Goal: Task Accomplishment & Management: Use online tool/utility

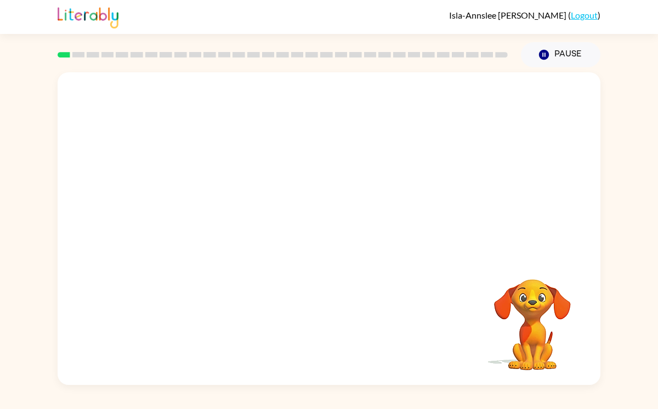
click at [438, 119] on video "Your browser must support playing .mp4 files to use Literably. Please try using…" at bounding box center [329, 164] width 543 height 184
click at [440, 110] on video "Your browser must support playing .mp4 files to use Literably. Please try using…" at bounding box center [329, 164] width 543 height 184
click at [367, 203] on video "Your browser must support playing .mp4 files to use Literably. Please try using…" at bounding box center [329, 164] width 543 height 184
click at [380, 170] on video "Your browser must support playing .mp4 files to use Literably. Please try using…" at bounding box center [329, 164] width 543 height 184
click at [332, 226] on icon "button" at bounding box center [329, 234] width 19 height 19
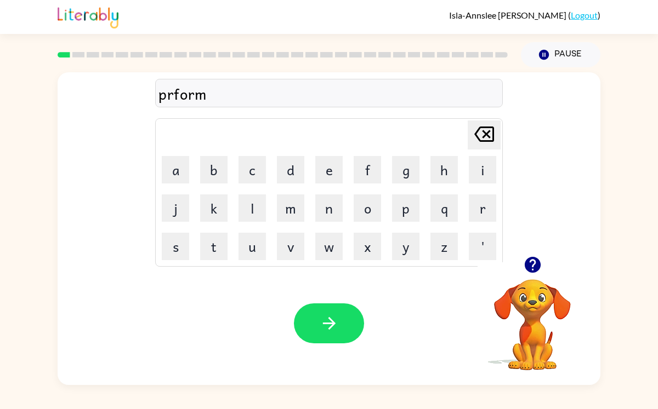
click at [172, 96] on div "prform" at bounding box center [328, 93] width 341 height 23
click at [175, 95] on div "prform" at bounding box center [328, 93] width 341 height 23
click at [174, 96] on div "prform" at bounding box center [328, 93] width 341 height 23
click at [219, 94] on div "prform" at bounding box center [328, 93] width 341 height 23
click at [493, 135] on icon at bounding box center [484, 134] width 20 height 15
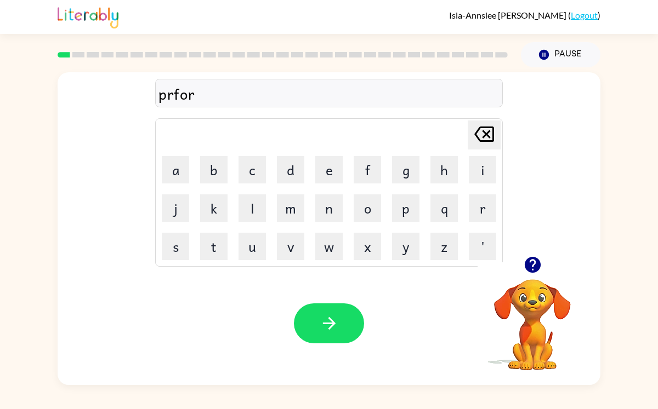
click at [493, 135] on icon at bounding box center [484, 134] width 20 height 15
click at [492, 139] on icon "[PERSON_NAME] last character input" at bounding box center [484, 134] width 26 height 26
click at [334, 169] on button "e" at bounding box center [328, 169] width 27 height 27
click at [369, 172] on button "f" at bounding box center [367, 169] width 27 height 27
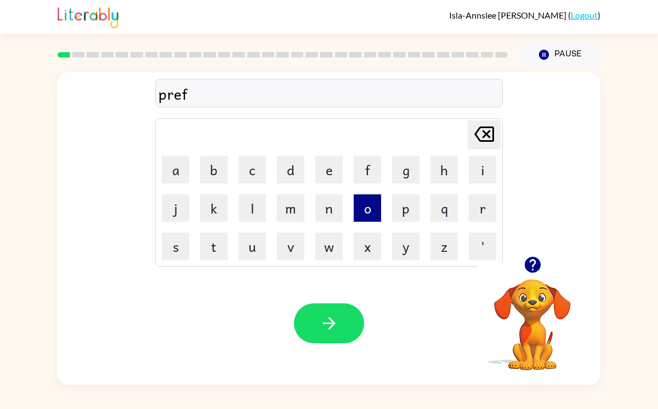
click at [360, 208] on button "o" at bounding box center [367, 208] width 27 height 27
type button "o"
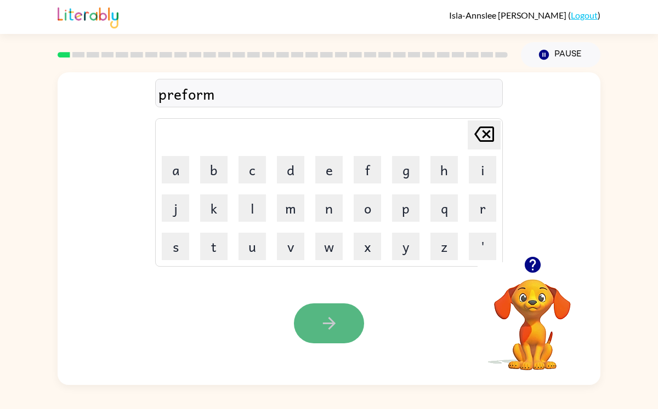
click at [329, 339] on button "button" at bounding box center [329, 324] width 70 height 40
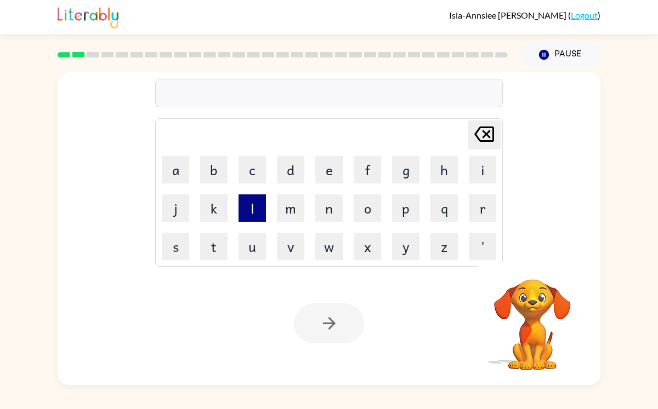
click at [257, 206] on button "l" at bounding box center [251, 208] width 27 height 27
click at [372, 214] on button "o" at bounding box center [367, 208] width 27 height 27
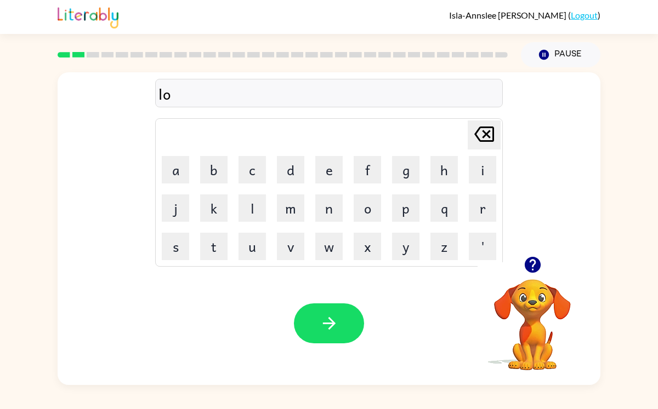
click at [160, 161] on td "a" at bounding box center [175, 169] width 37 height 37
click at [170, 162] on button "a" at bounding box center [175, 169] width 27 height 27
type button "a"
click at [542, 257] on button "button" at bounding box center [533, 265] width 28 height 28
click at [246, 208] on button "l" at bounding box center [251, 208] width 27 height 27
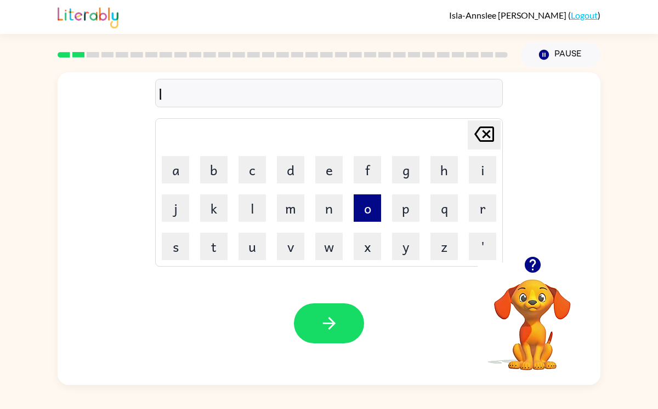
click at [359, 210] on button "o" at bounding box center [367, 208] width 27 height 27
click at [180, 168] on button "a" at bounding box center [175, 169] width 27 height 27
click at [284, 173] on button "d" at bounding box center [290, 169] width 27 height 27
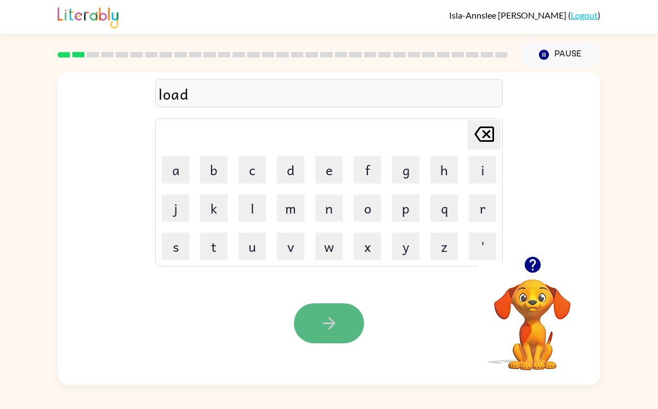
click at [338, 324] on icon "button" at bounding box center [329, 323] width 19 height 19
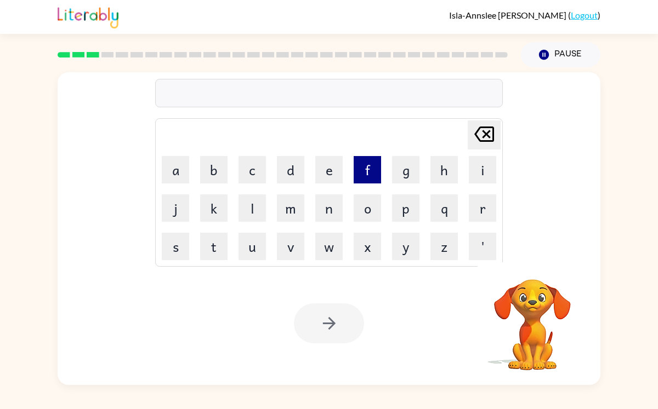
click at [373, 173] on button "f" at bounding box center [367, 169] width 27 height 27
type button "f"
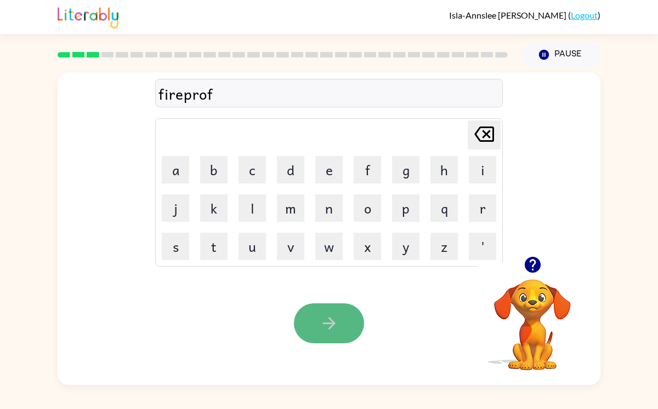
click at [338, 315] on icon "button" at bounding box center [329, 323] width 19 height 19
click at [328, 323] on icon "button" at bounding box center [328, 323] width 13 height 13
click at [347, 333] on button "button" at bounding box center [329, 324] width 70 height 40
click at [325, 310] on button "button" at bounding box center [329, 324] width 70 height 40
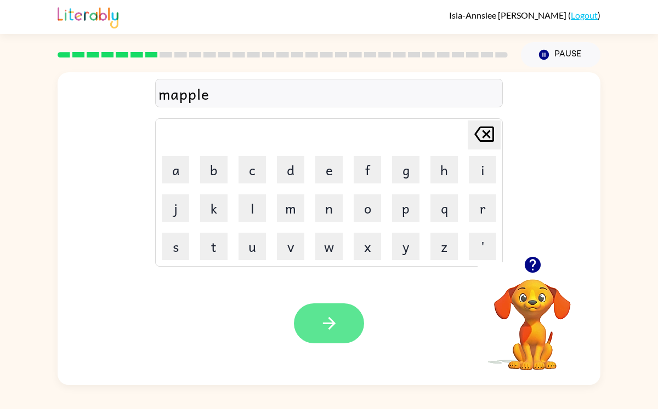
click at [335, 327] on icon "button" at bounding box center [329, 323] width 19 height 19
click at [340, 306] on button "button" at bounding box center [329, 324] width 70 height 40
click at [331, 323] on icon "button" at bounding box center [328, 323] width 13 height 13
click at [349, 340] on button "button" at bounding box center [329, 324] width 70 height 40
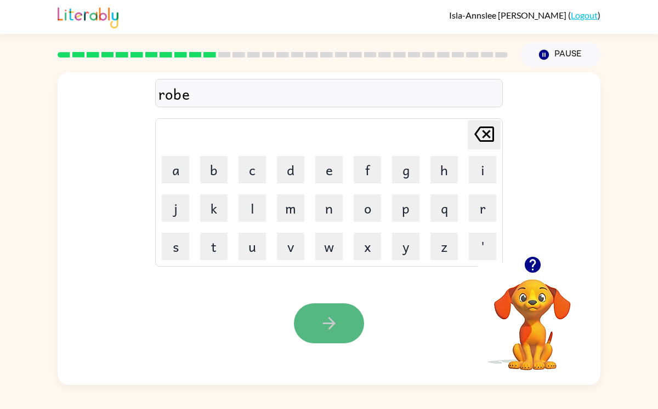
click at [314, 324] on button "button" at bounding box center [329, 324] width 70 height 40
click at [324, 320] on icon "button" at bounding box center [329, 323] width 19 height 19
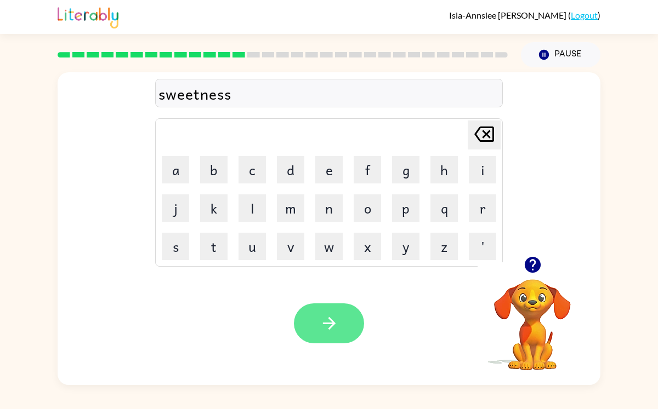
click at [331, 307] on button "button" at bounding box center [329, 324] width 70 height 40
click at [310, 326] on button "button" at bounding box center [329, 324] width 70 height 40
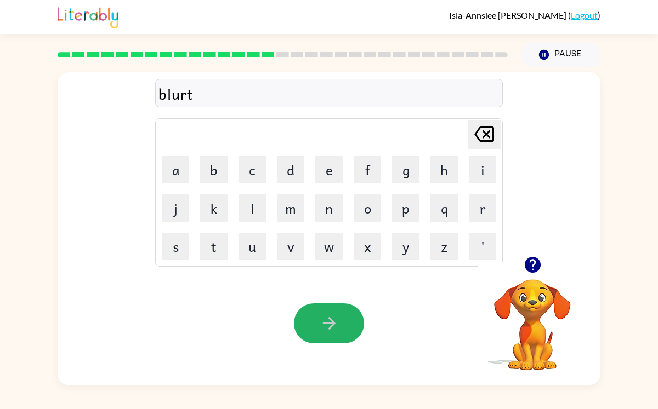
click at [311, 326] on button "button" at bounding box center [329, 324] width 70 height 40
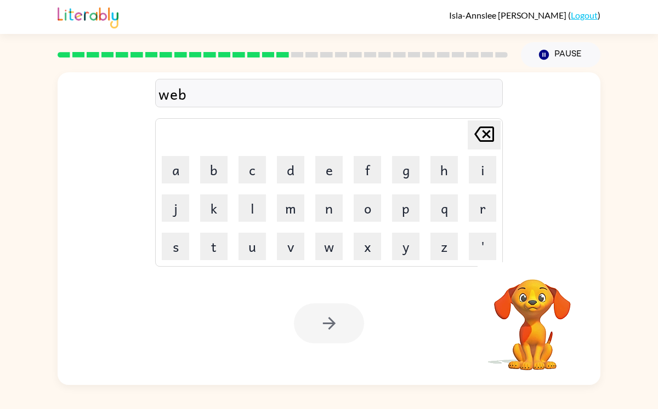
click at [328, 329] on div at bounding box center [329, 324] width 70 height 40
click at [328, 329] on icon "button" at bounding box center [328, 323] width 13 height 13
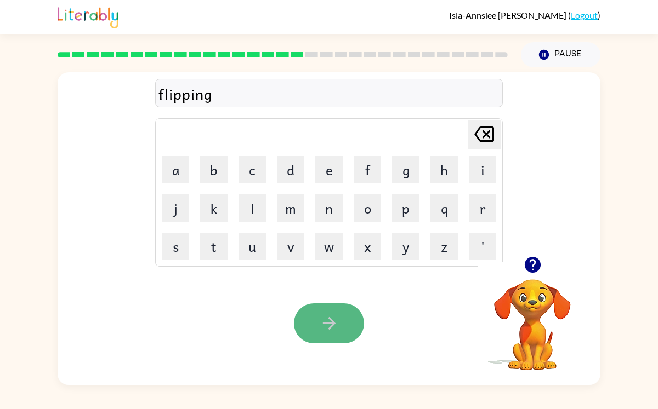
click at [337, 322] on icon "button" at bounding box center [329, 323] width 19 height 19
click at [318, 321] on button "button" at bounding box center [329, 324] width 70 height 40
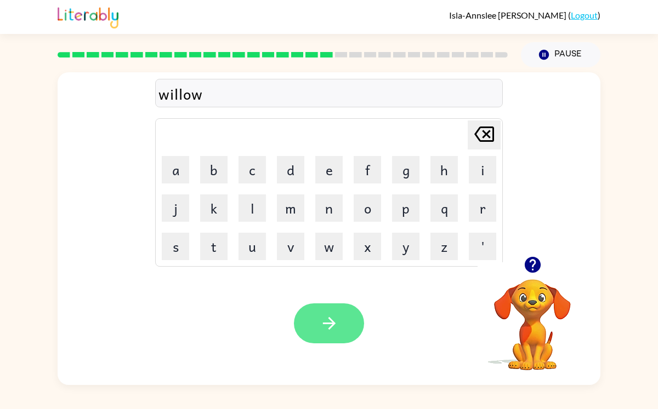
click at [320, 331] on icon "button" at bounding box center [329, 323] width 19 height 19
click at [322, 334] on button "button" at bounding box center [329, 324] width 70 height 40
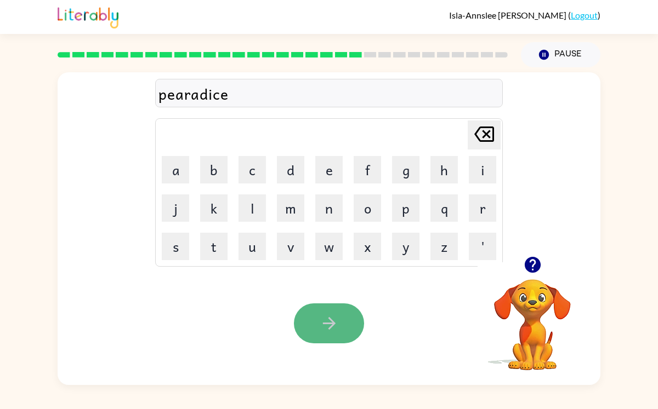
click at [317, 313] on button "button" at bounding box center [329, 324] width 70 height 40
click at [339, 321] on button "button" at bounding box center [329, 324] width 70 height 40
click at [337, 320] on icon "button" at bounding box center [329, 323] width 19 height 19
click at [320, 315] on icon "button" at bounding box center [329, 323] width 19 height 19
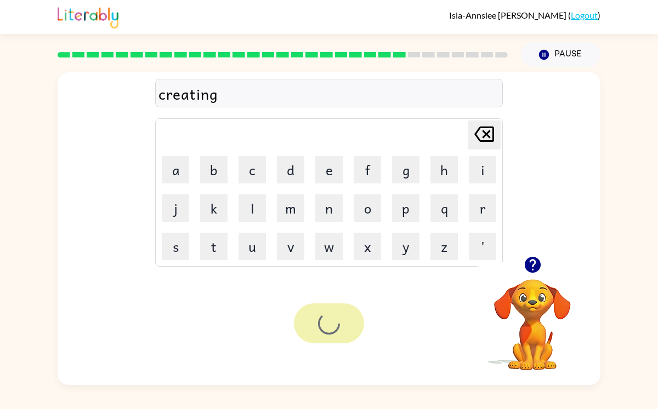
click at [317, 322] on div at bounding box center [329, 324] width 70 height 40
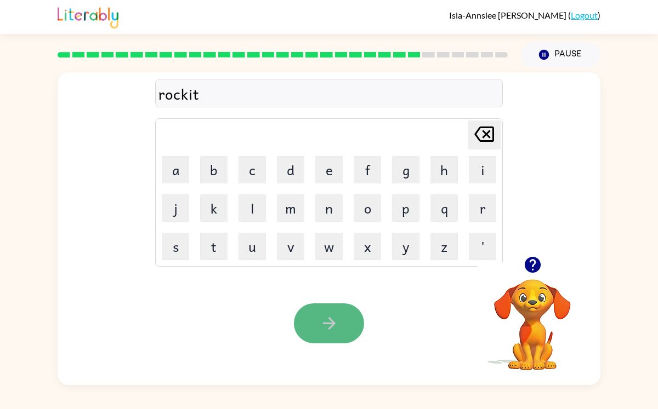
click at [322, 313] on button "button" at bounding box center [329, 324] width 70 height 40
click at [327, 315] on icon "button" at bounding box center [329, 323] width 19 height 19
click at [331, 324] on icon "button" at bounding box center [328, 323] width 13 height 13
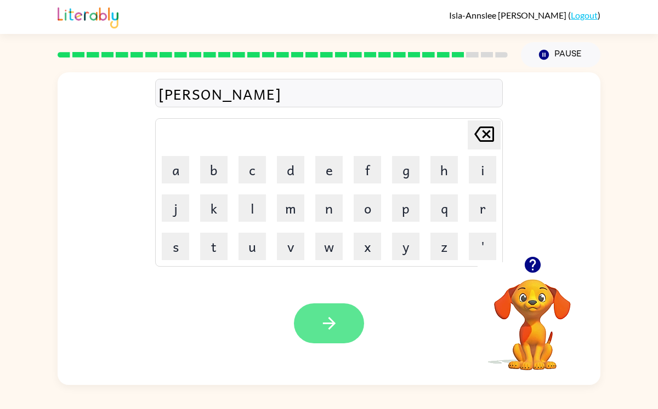
click at [325, 332] on icon "button" at bounding box center [329, 323] width 19 height 19
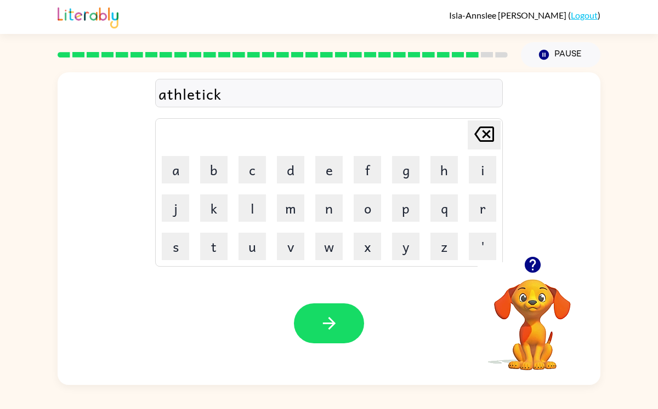
click at [316, 303] on div "Your browser must support playing .mp4 files to use Literably. Please try using…" at bounding box center [329, 323] width 543 height 123
click at [327, 313] on button "button" at bounding box center [329, 324] width 70 height 40
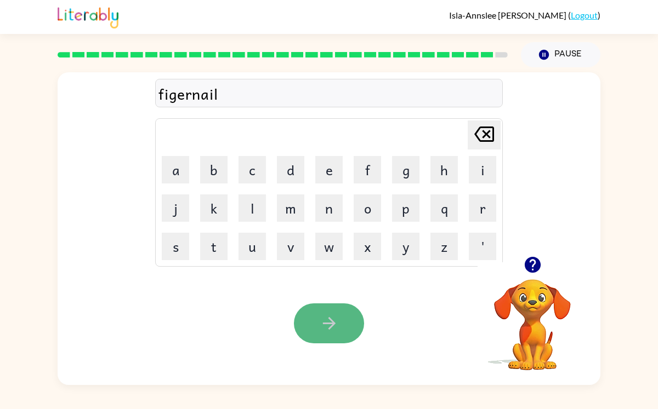
click at [315, 335] on button "button" at bounding box center [329, 324] width 70 height 40
